Goal: Task Accomplishment & Management: Manage account settings

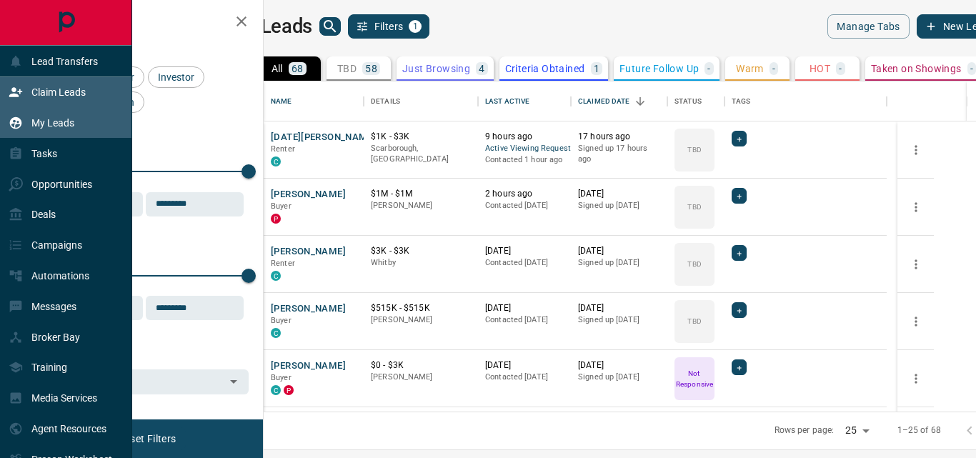
click at [51, 86] on p "Claim Leads" at bounding box center [58, 91] width 54 height 11
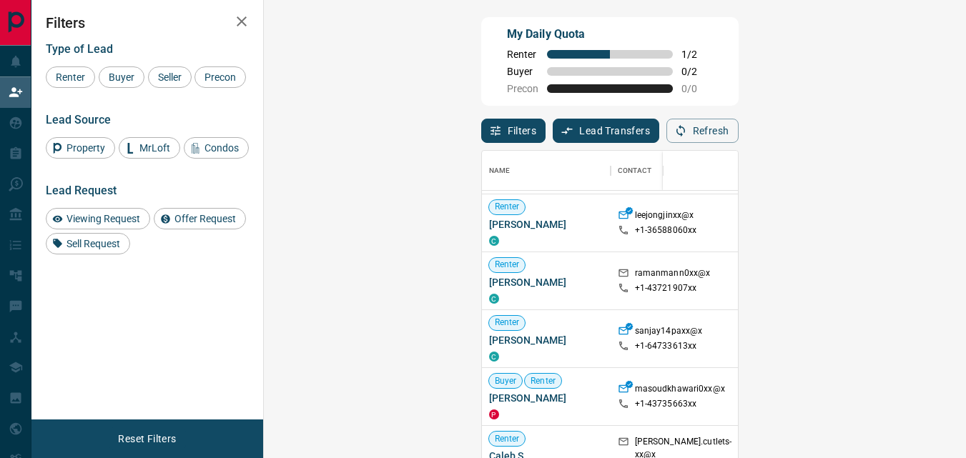
scroll to position [117, 0]
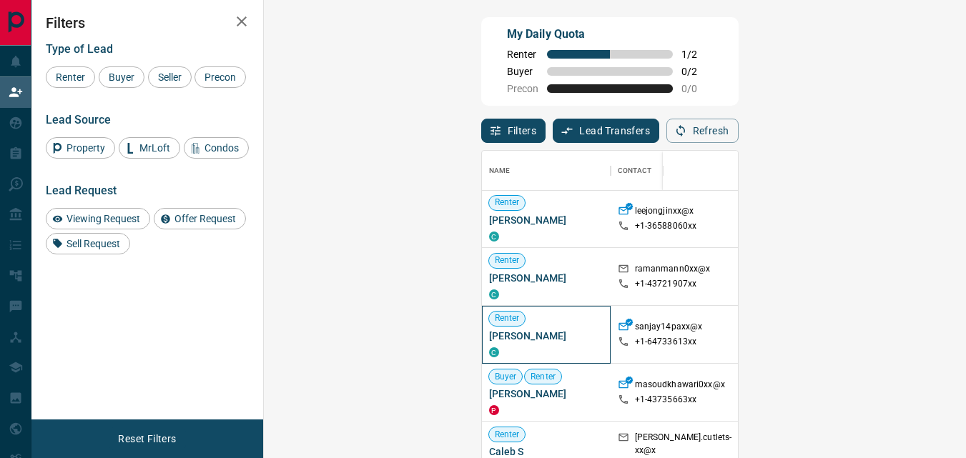
drag, startPoint x: 385, startPoint y: 335, endPoint x: 281, endPoint y: 342, distance: 104.6
click at [489, 342] on span "[PERSON_NAME]" at bounding box center [546, 336] width 114 height 14
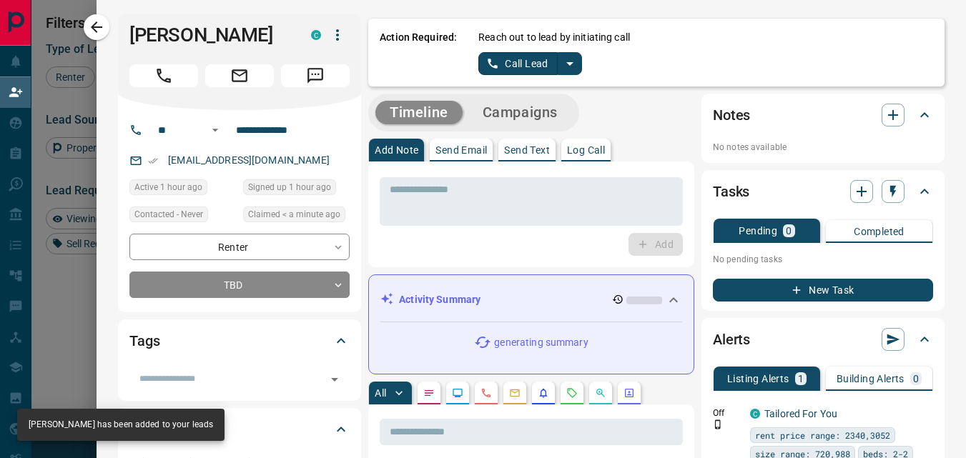
click at [512, 149] on p "Send Text" at bounding box center [527, 150] width 46 height 10
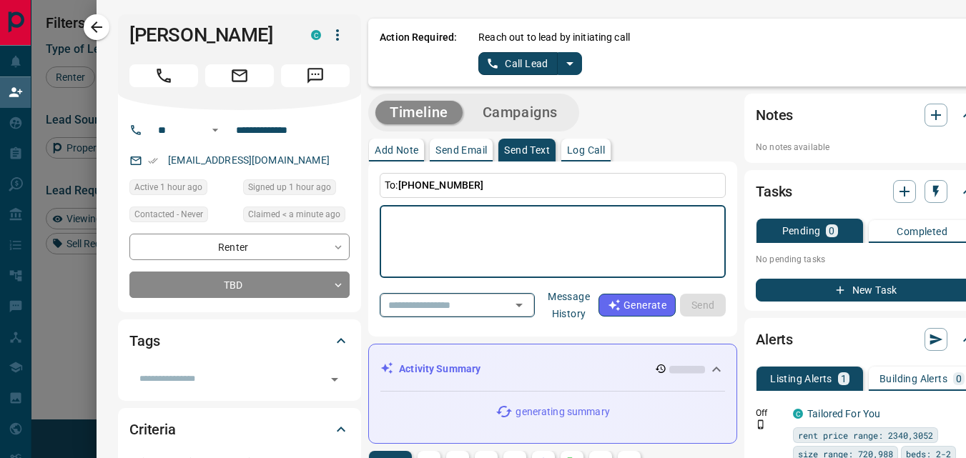
click at [535, 301] on div "​" at bounding box center [457, 305] width 155 height 24
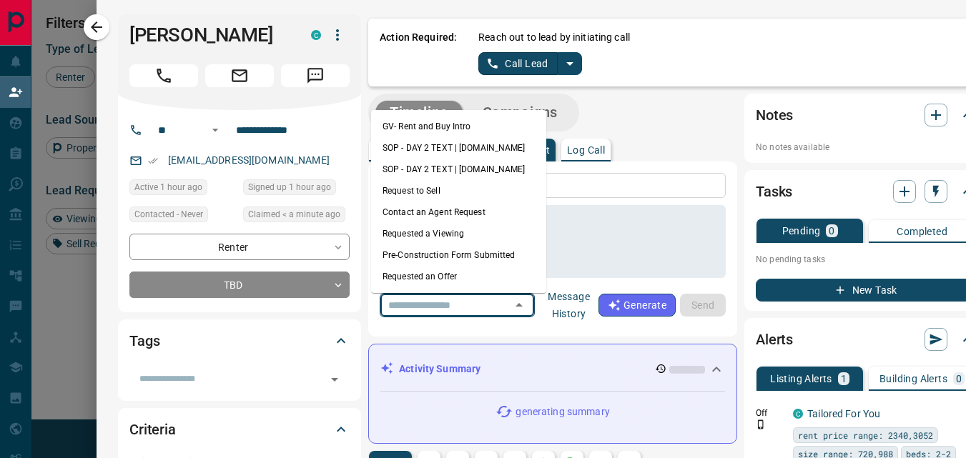
click at [455, 130] on li "GV- Rent and Buy Intro" at bounding box center [458, 126] width 175 height 21
type textarea "**********"
type input "**********"
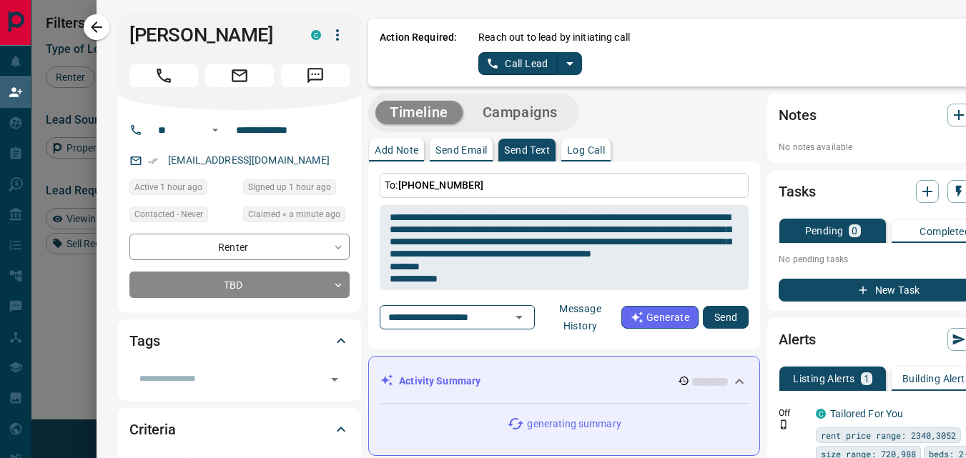
click at [717, 322] on button "Send" at bounding box center [726, 317] width 46 height 23
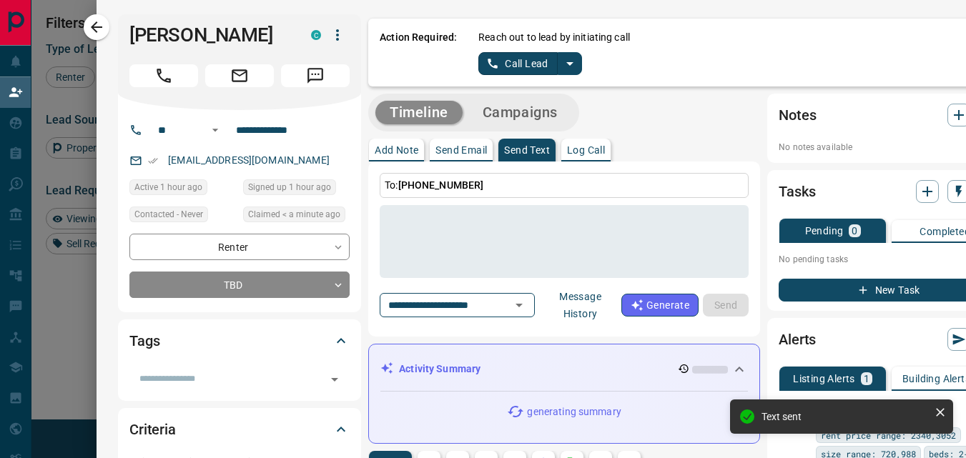
click at [450, 149] on p "Send Email" at bounding box center [460, 150] width 51 height 10
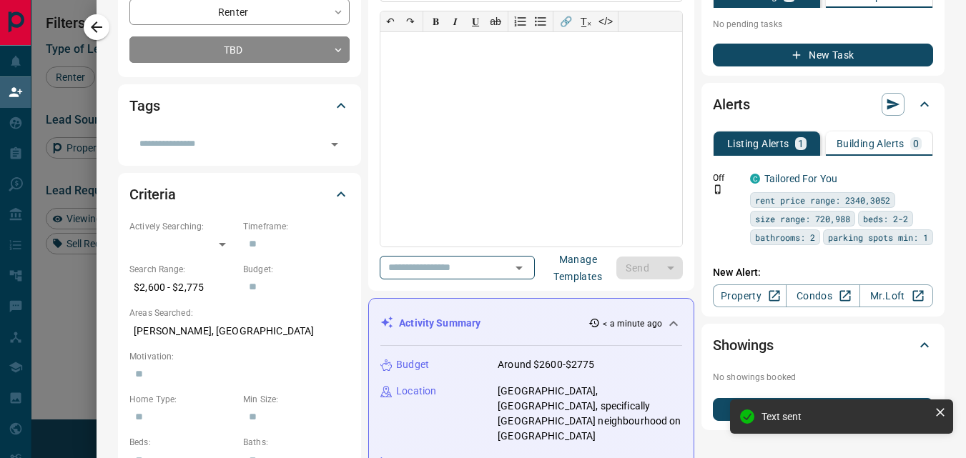
scroll to position [262, 0]
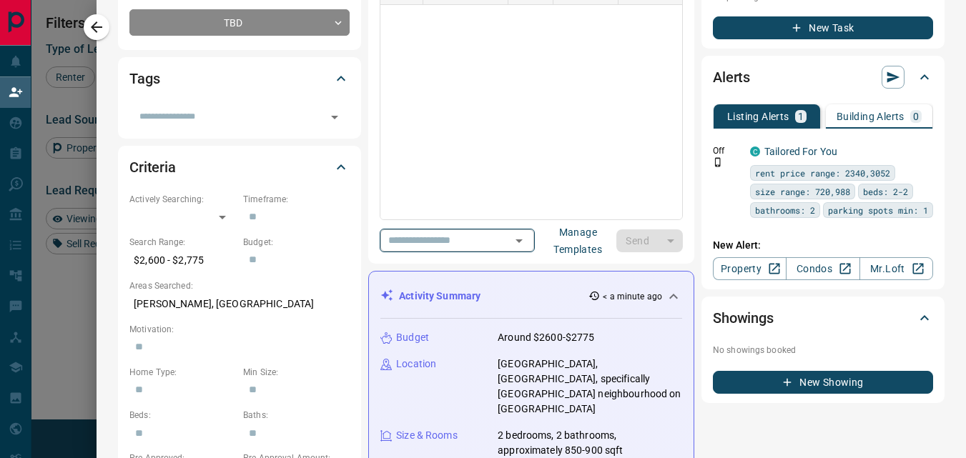
click at [528, 242] on icon "Open" at bounding box center [518, 240] width 17 height 17
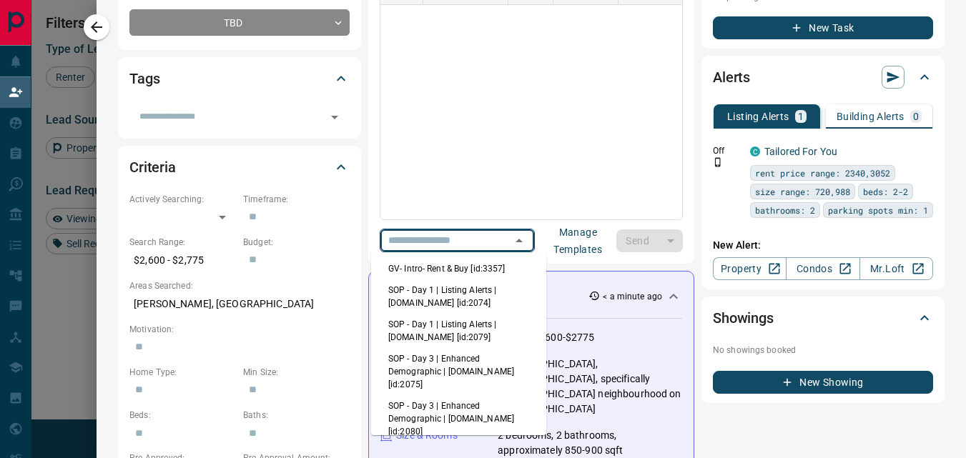
click at [446, 271] on li "GV- Intro- Rent & Buy [id:3357]" at bounding box center [458, 268] width 175 height 21
type input "**********"
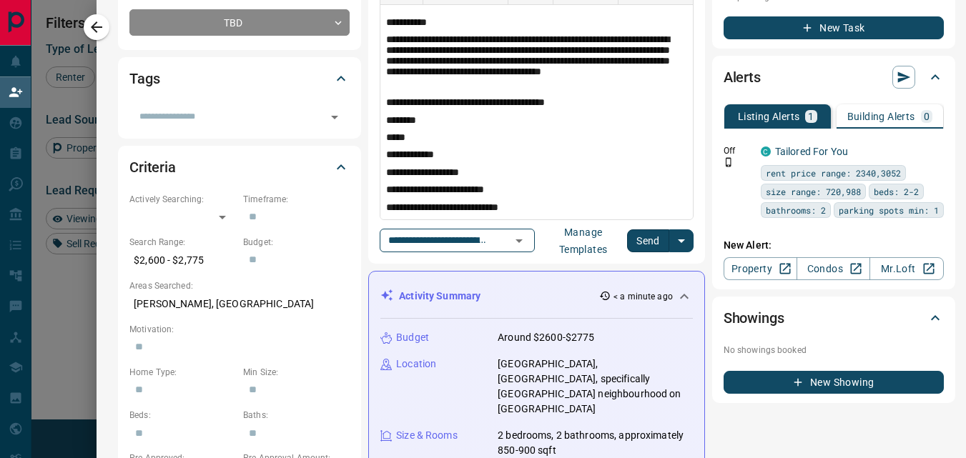
click at [642, 236] on button "Send" at bounding box center [648, 240] width 42 height 23
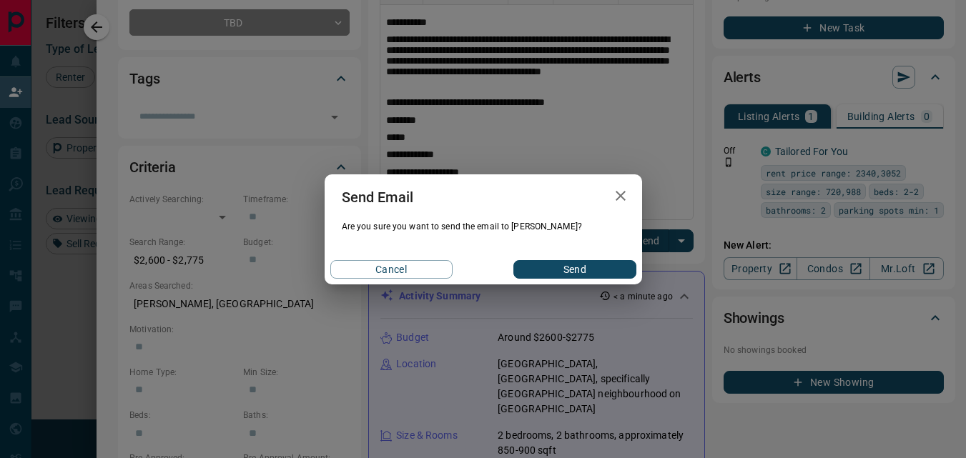
click at [600, 264] on button "Send" at bounding box center [574, 269] width 122 height 19
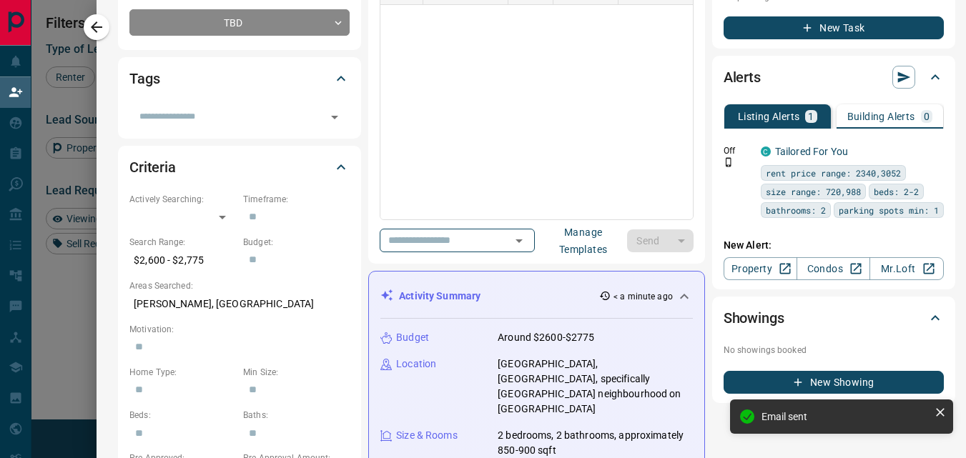
scroll to position [0, 0]
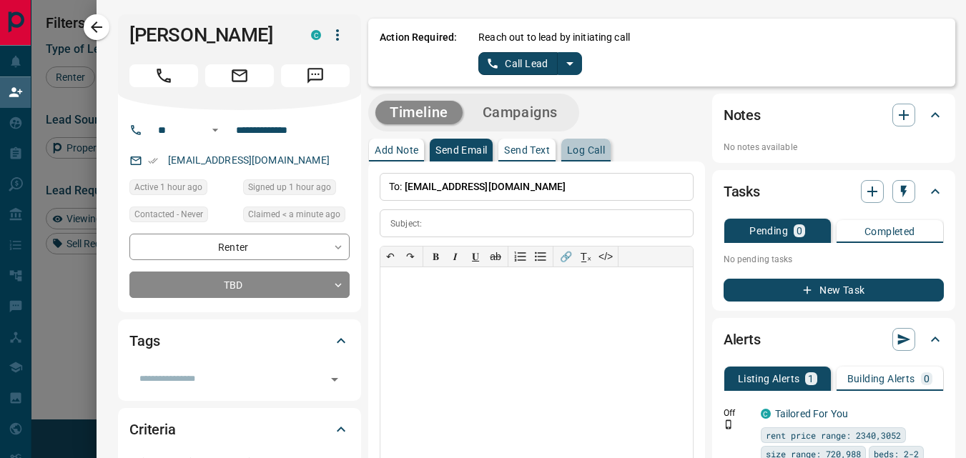
click at [583, 149] on p "Log Call" at bounding box center [586, 150] width 38 height 10
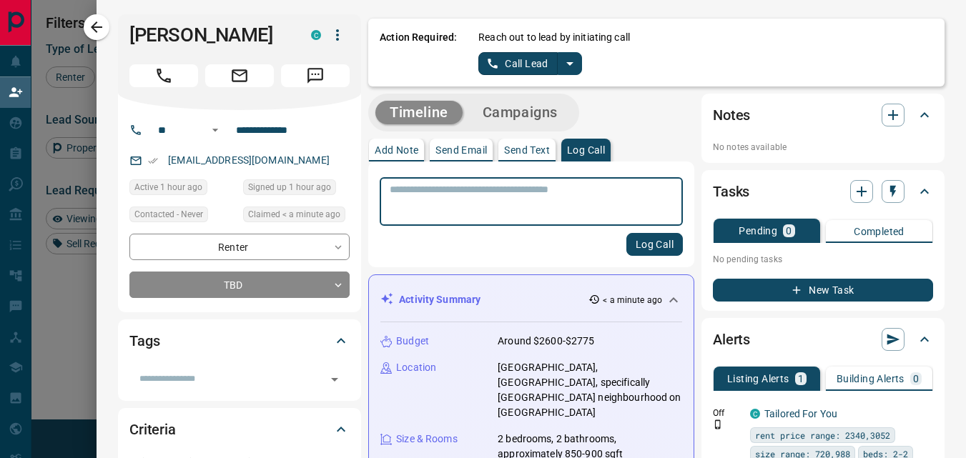
click at [530, 215] on textarea at bounding box center [531, 202] width 283 height 36
type textarea "**********"
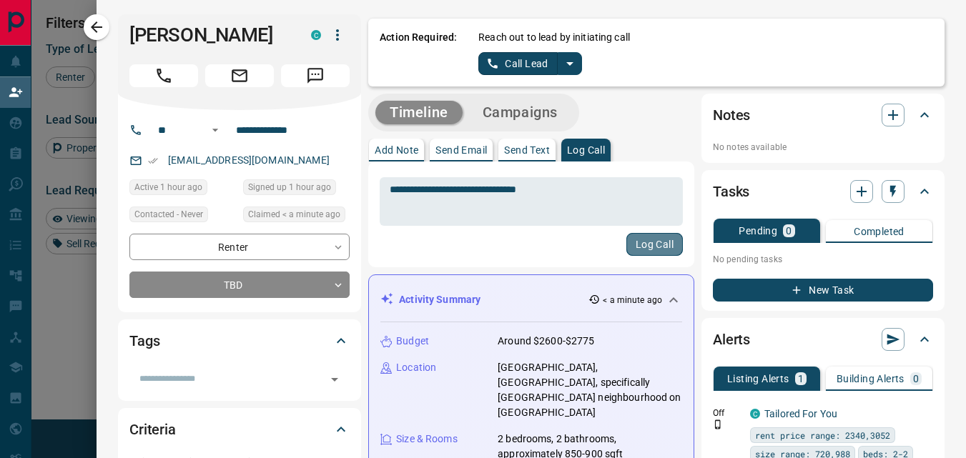
click at [633, 249] on button "Log Call" at bounding box center [654, 244] width 56 height 23
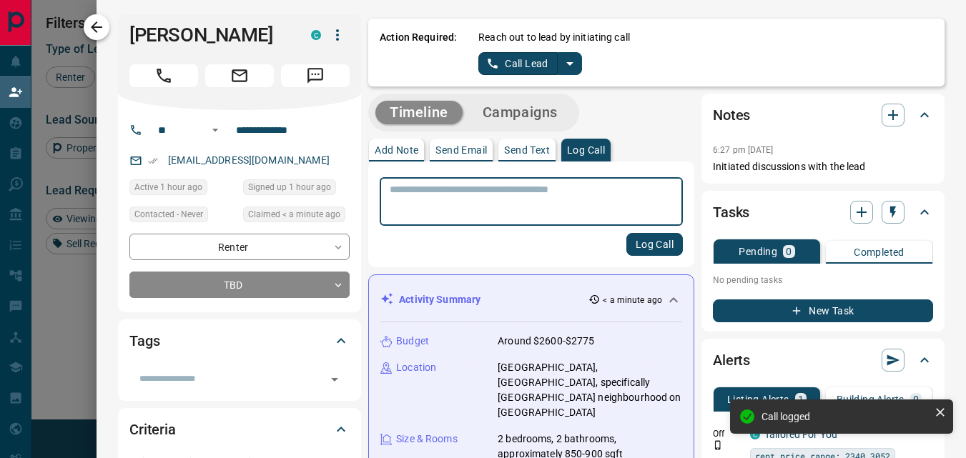
click at [101, 28] on icon "button" at bounding box center [96, 26] width 11 height 11
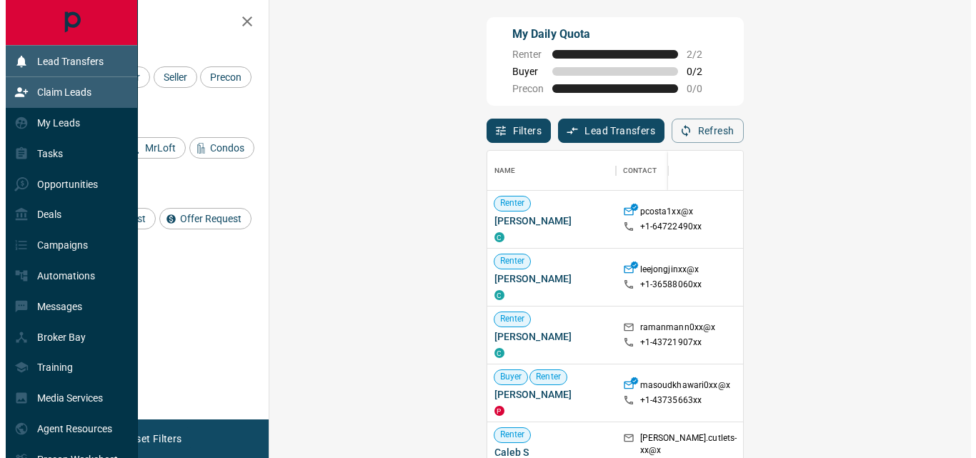
scroll to position [333, 660]
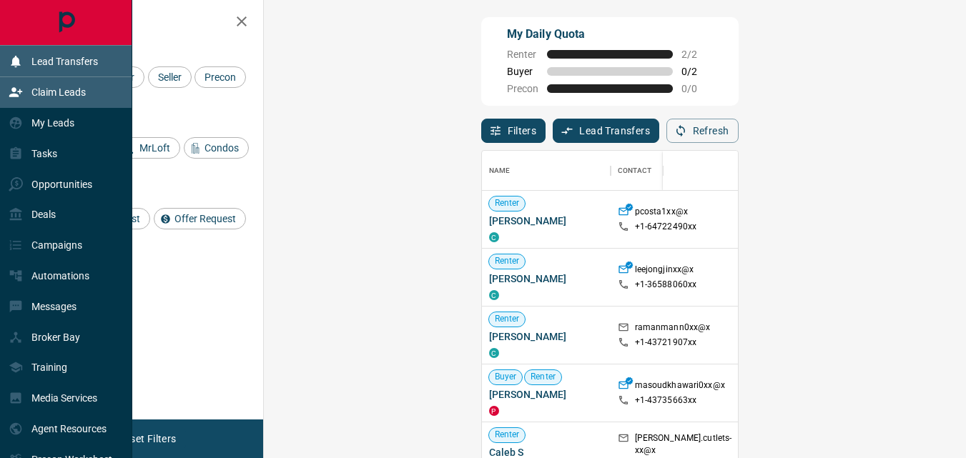
click at [14, 59] on icon at bounding box center [15, 61] width 9 height 11
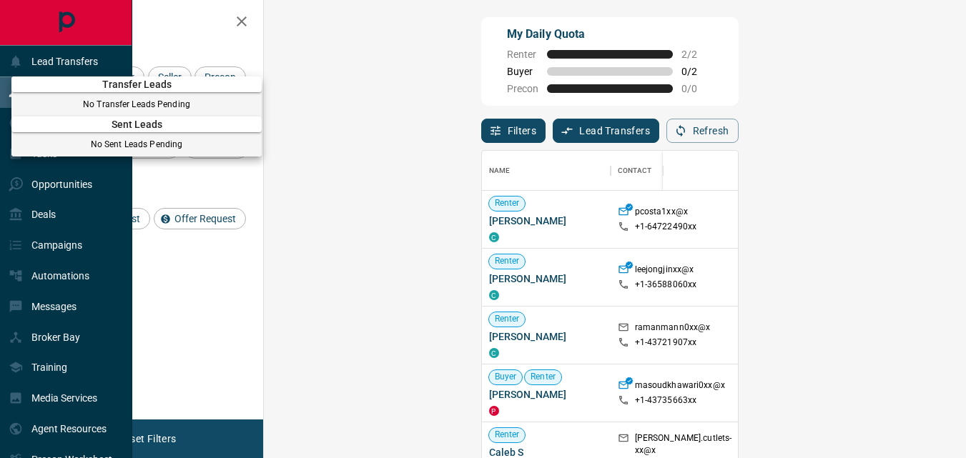
click at [201, 26] on div at bounding box center [483, 229] width 966 height 458
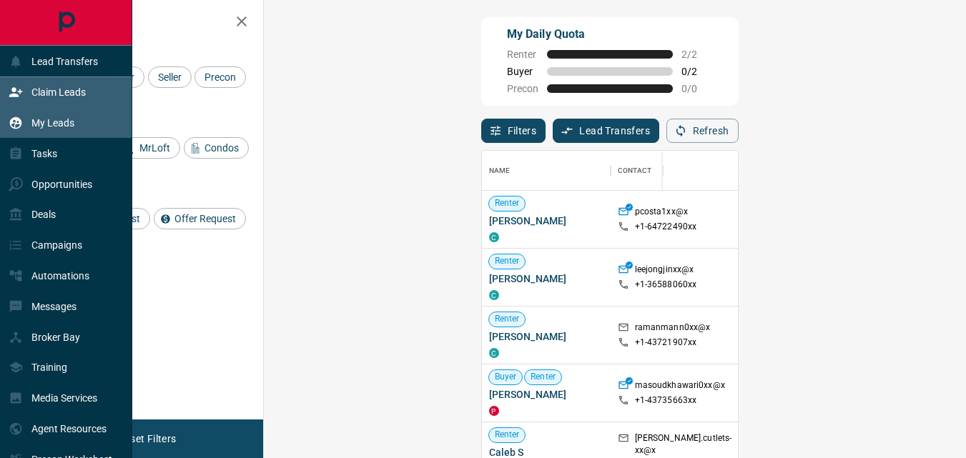
click at [59, 126] on p "My Leads" at bounding box center [52, 122] width 43 height 11
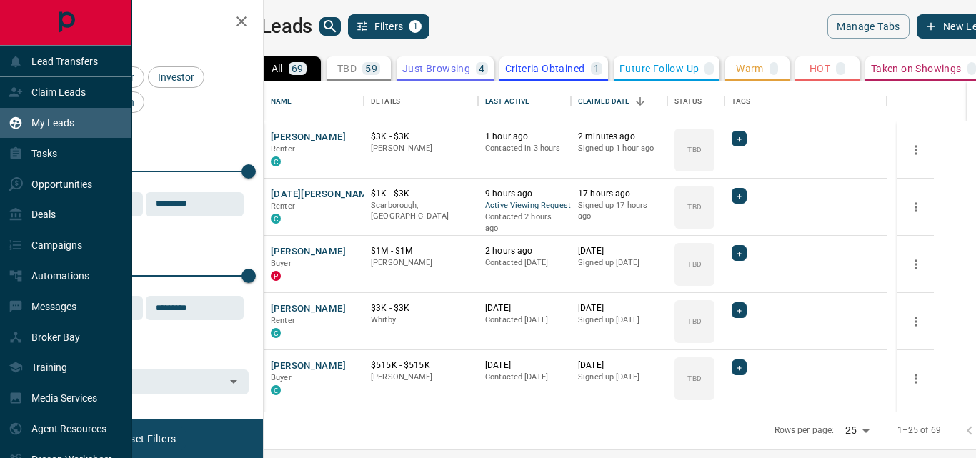
scroll to position [320, 695]
